Goal: Information Seeking & Learning: Learn about a topic

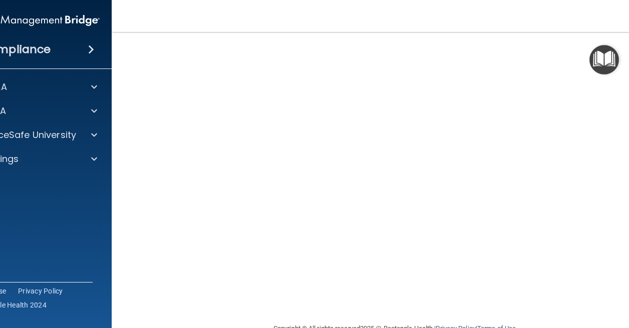
scroll to position [48, 0]
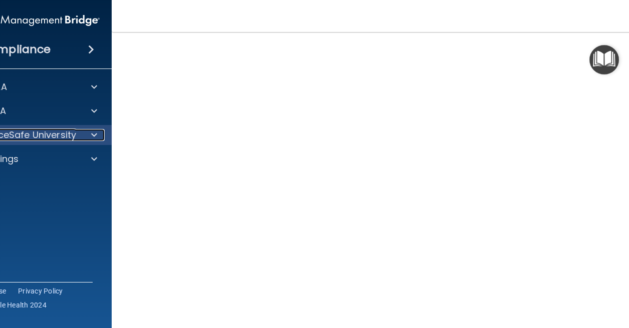
click at [45, 139] on p "OfficeSafe University" at bounding box center [28, 135] width 95 height 12
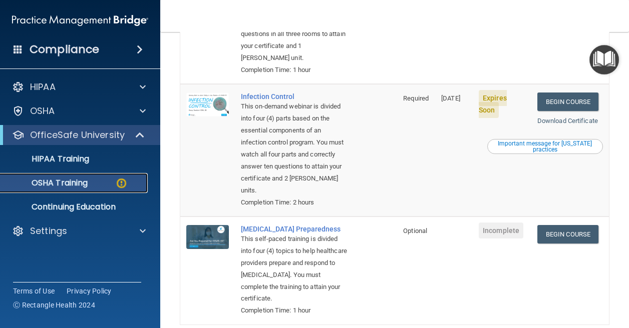
scroll to position [300, 0]
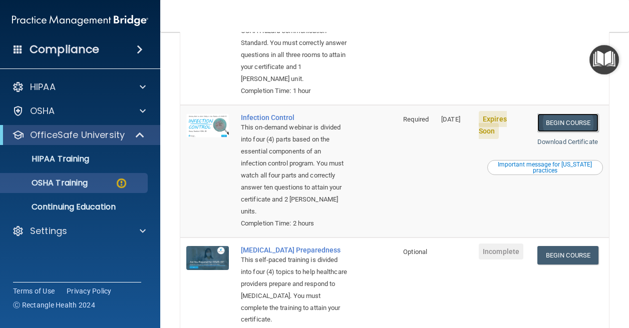
click at [545, 132] on link "Begin Course" at bounding box center [567, 123] width 61 height 19
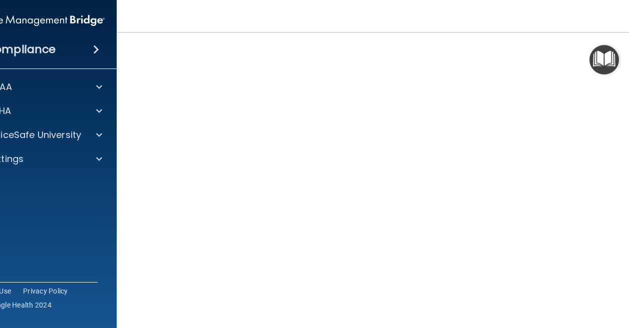
scroll to position [50, 0]
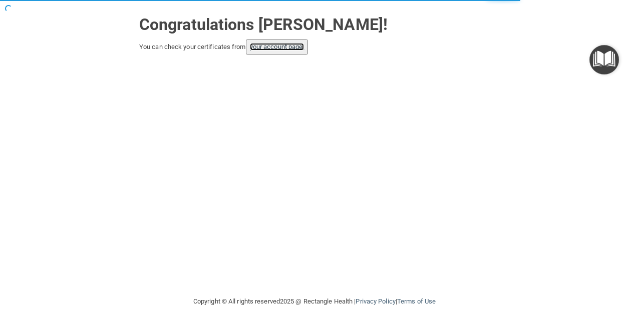
click at [288, 49] on link "your account page!" at bounding box center [277, 47] width 55 height 8
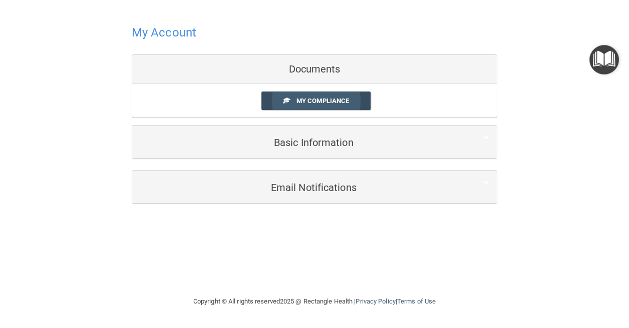
click at [306, 94] on link "My Compliance" at bounding box center [316, 101] width 110 height 19
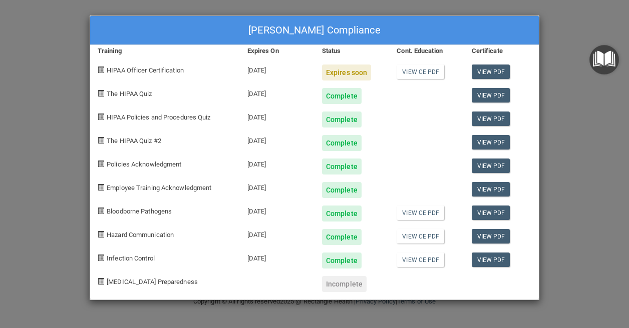
click at [337, 71] on div "Expires soon" at bounding box center [346, 73] width 49 height 16
click at [142, 74] on span "HIPAA Officer Certification" at bounding box center [145, 71] width 77 height 8
click at [100, 69] on span at bounding box center [101, 70] width 7 height 7
click at [56, 58] on div "[PERSON_NAME] Compliance Training Expires On Status Cont. Education Certificate…" at bounding box center [314, 164] width 629 height 328
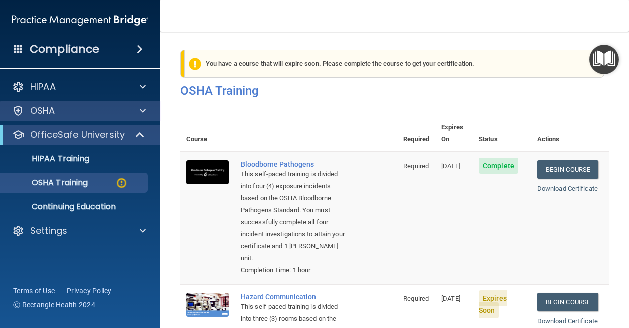
scroll to position [108, 0]
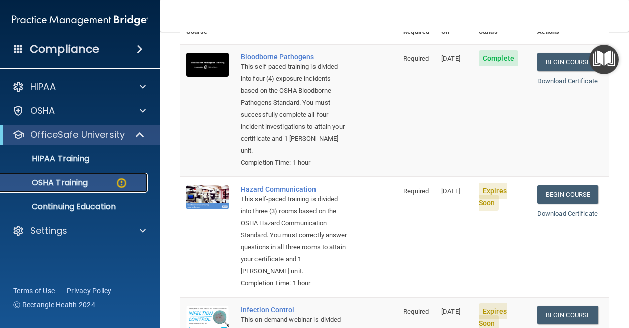
click at [77, 188] on p "OSHA Training" at bounding box center [47, 183] width 81 height 10
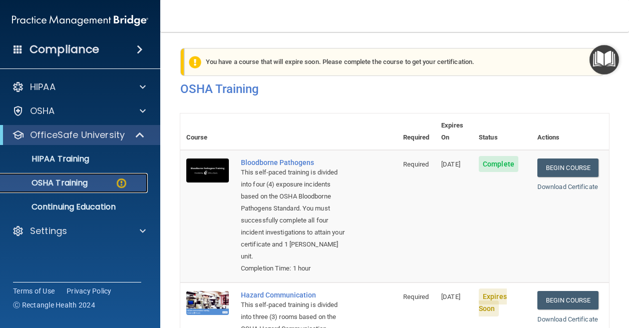
scroll to position [0, 0]
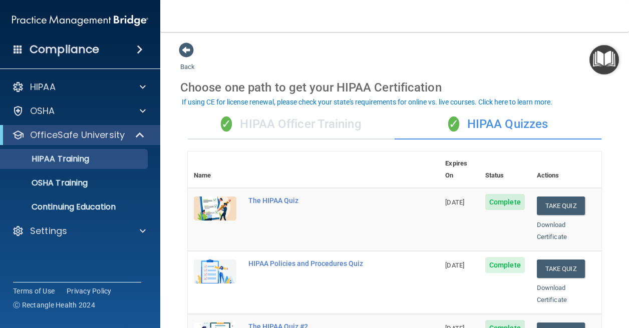
click at [276, 128] on div "✓ HIPAA Officer Training" at bounding box center [291, 125] width 207 height 30
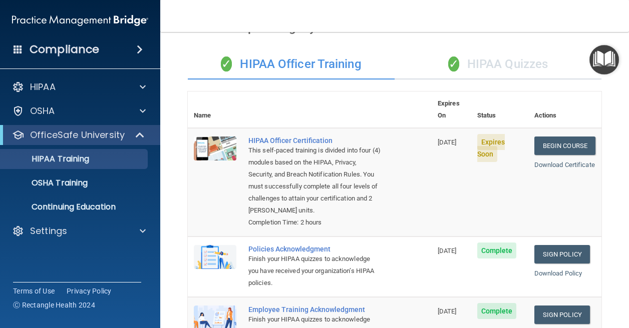
scroll to position [50, 0]
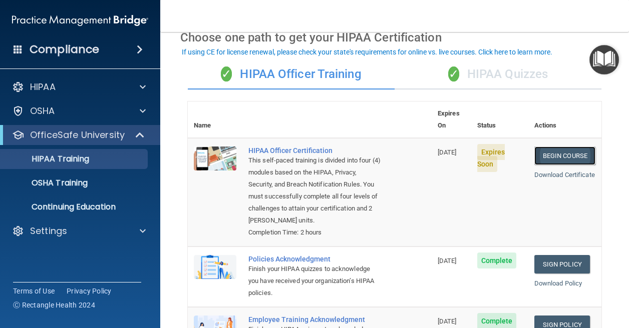
click at [550, 147] on link "Begin Course" at bounding box center [564, 156] width 61 height 19
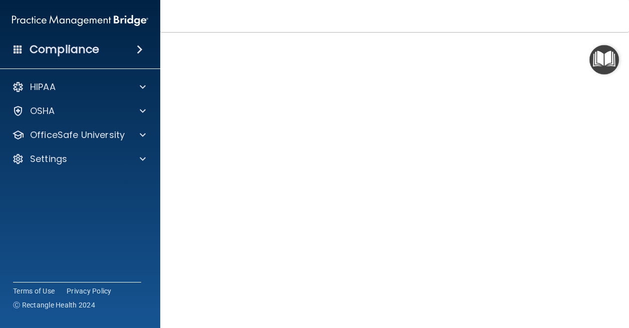
scroll to position [90, 0]
